Goal: Transaction & Acquisition: Book appointment/travel/reservation

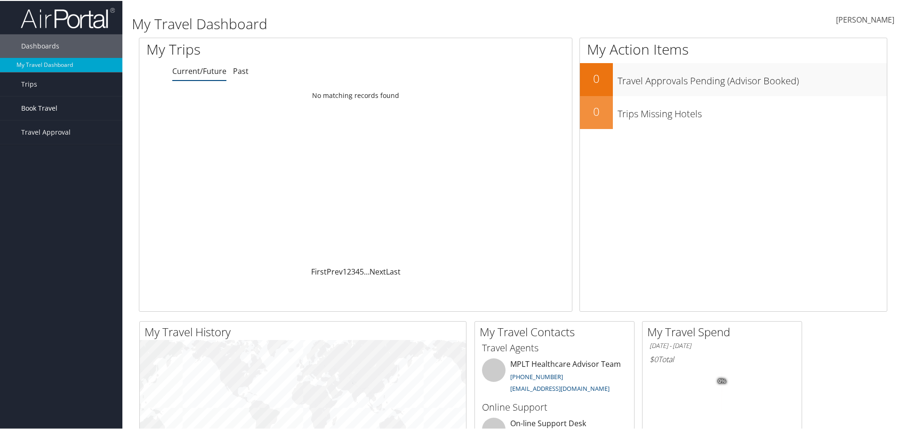
click at [29, 112] on span "Book Travel" at bounding box center [39, 108] width 36 height 24
click at [48, 152] on link "Book/Manage Online Trips" at bounding box center [61, 154] width 122 height 14
